Goal: Information Seeking & Learning: Learn about a topic

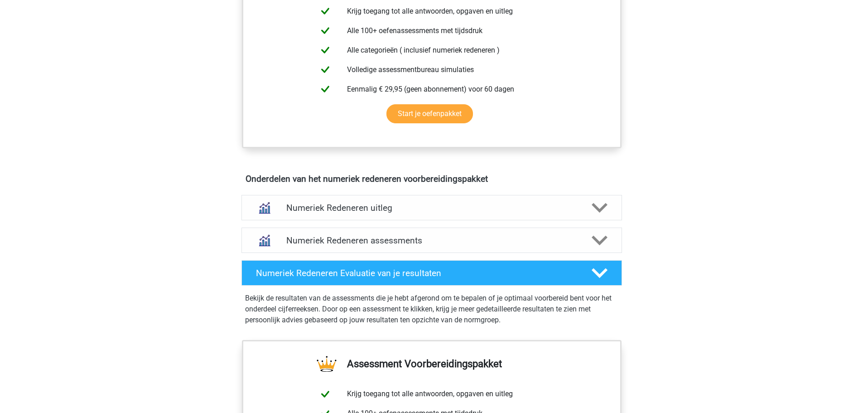
scroll to position [408, 0]
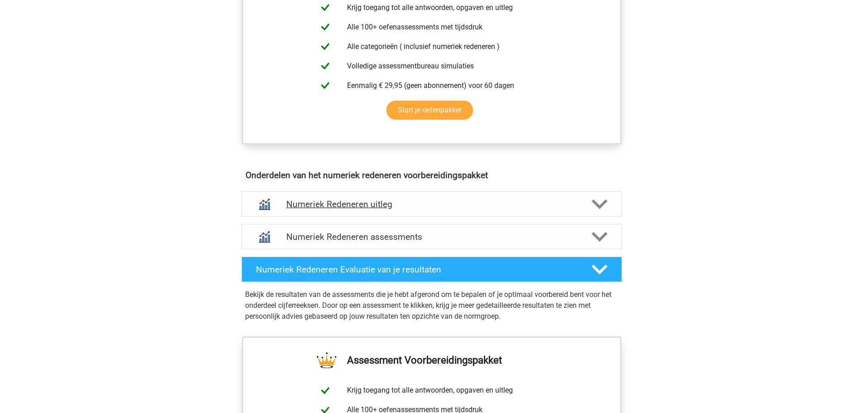
click at [298, 203] on h4 "Numeriek Redeneren uitleg" at bounding box center [431, 204] width 291 height 10
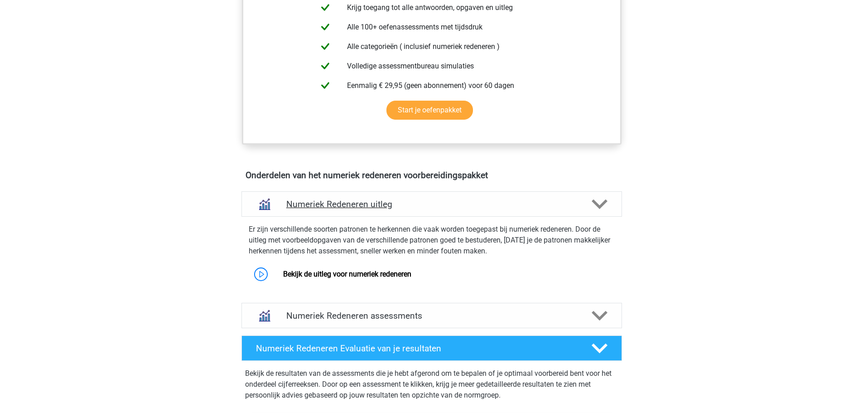
click at [298, 203] on h4 "Numeriek Redeneren uitleg" at bounding box center [431, 204] width 291 height 10
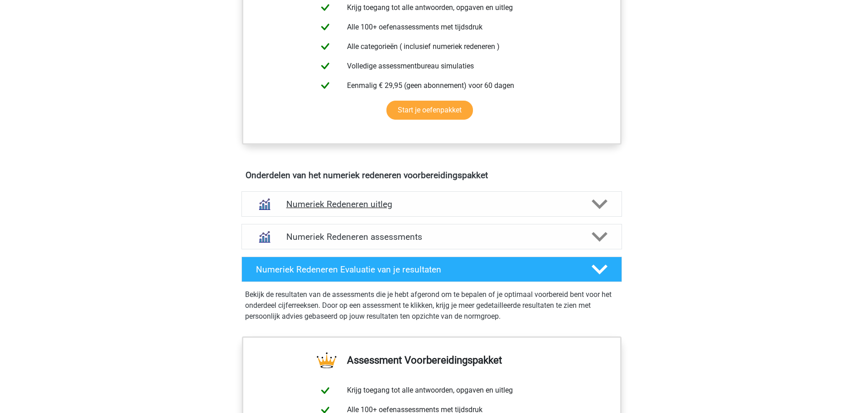
click at [298, 203] on h4 "Numeriek Redeneren uitleg" at bounding box center [431, 204] width 291 height 10
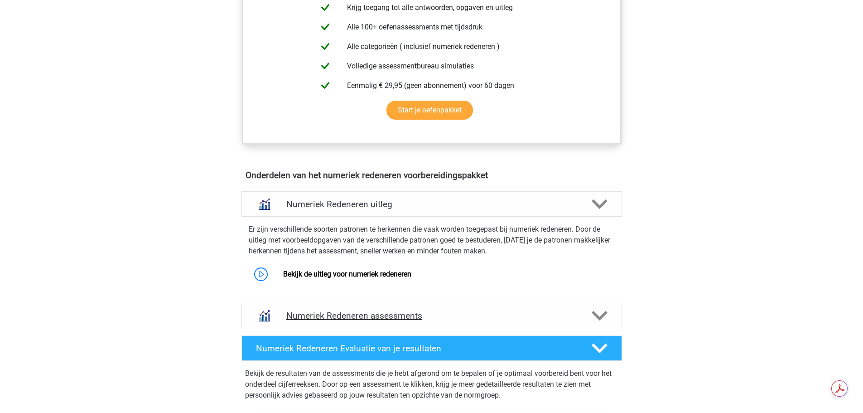
click at [327, 323] on div "Numeriek Redeneren assessments" at bounding box center [432, 315] width 381 height 25
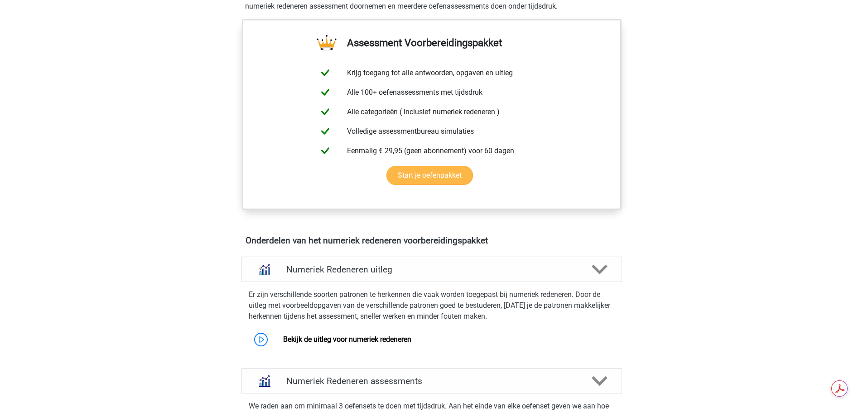
scroll to position [363, 0]
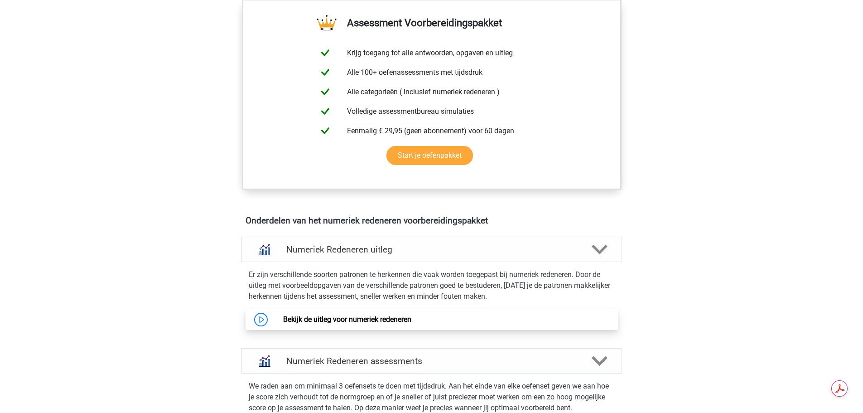
click at [322, 315] on link "Bekijk de uitleg voor numeriek redeneren" at bounding box center [347, 319] width 128 height 9
